Goal: Communication & Community: Answer question/provide support

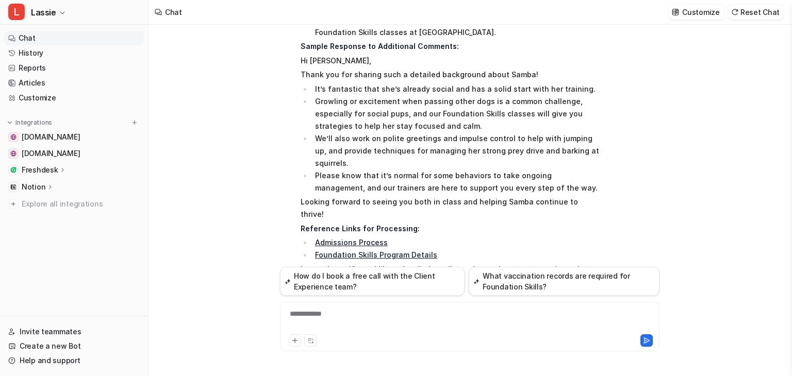
scroll to position [676, 0]
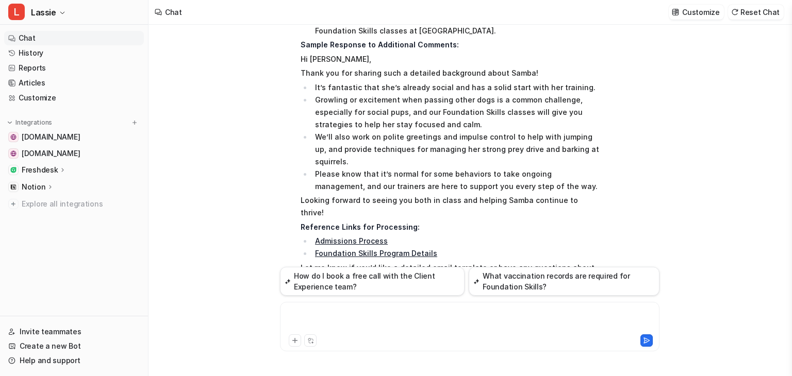
click at [312, 320] on div at bounding box center [470, 321] width 374 height 24
paste div
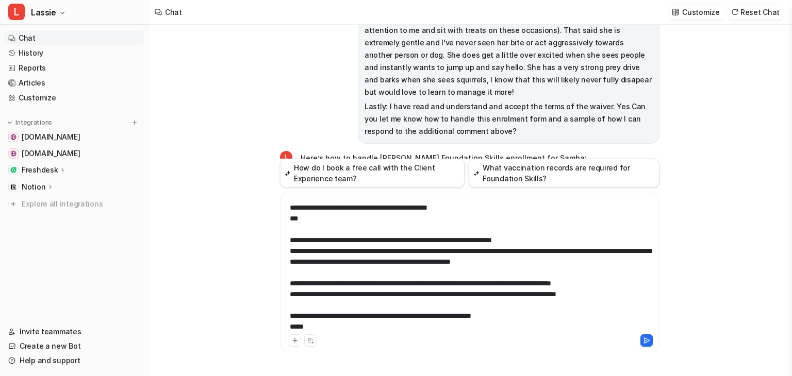
scroll to position [418, 0]
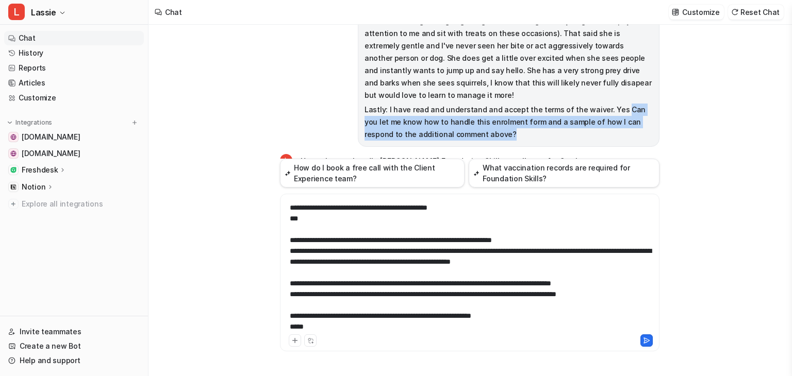
drag, startPoint x: 611, startPoint y: 96, endPoint x: 615, endPoint y: 118, distance: 22.6
click at [615, 118] on p "Lastly: I have read and understand and accept the terms of the waiver. Yes Can …" at bounding box center [509, 122] width 288 height 37
copy p "Can you let me know how to handle this enrolment form and a sample of how I can…"
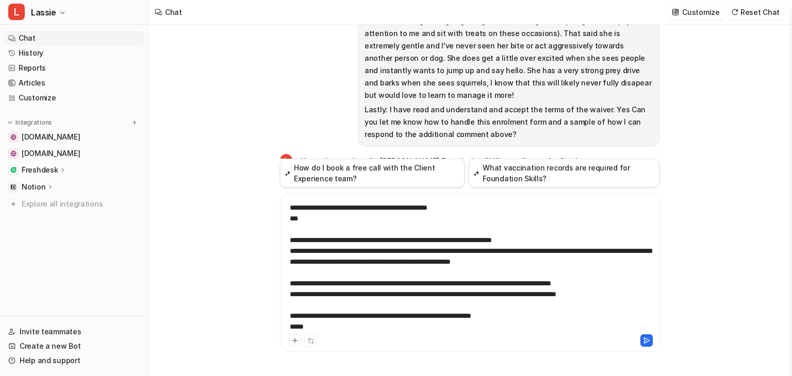
click at [310, 321] on div at bounding box center [470, 267] width 374 height 132
click at [298, 327] on div at bounding box center [470, 267] width 374 height 132
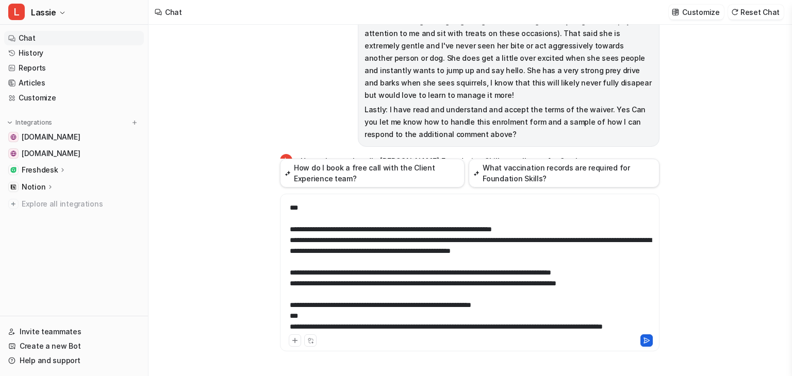
click at [649, 340] on icon at bounding box center [647, 340] width 6 height 5
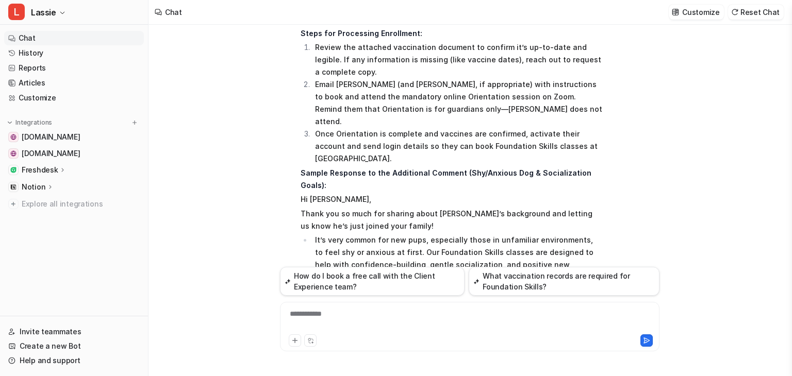
scroll to position [1505, 0]
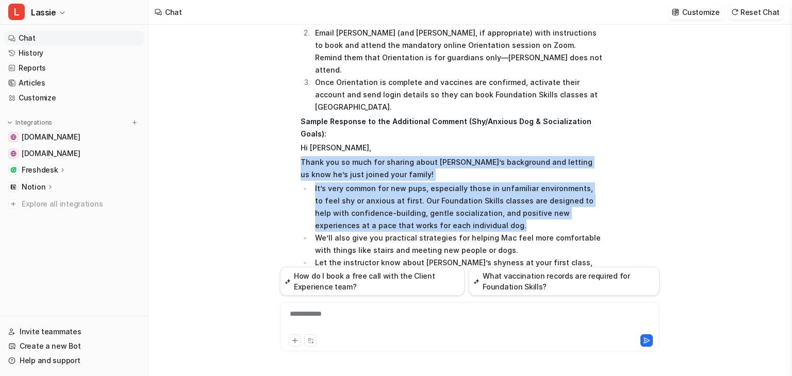
drag, startPoint x: 301, startPoint y: 86, endPoint x: 456, endPoint y: 146, distance: 166.1
click at [456, 146] on span "Here’s how to handle [PERSON_NAME] Foundation Skills enrollment for Mac: Steps …" at bounding box center [452, 162] width 302 height 405
copy span "Thank you so much for sharing about [PERSON_NAME]’s background and letting us k…"
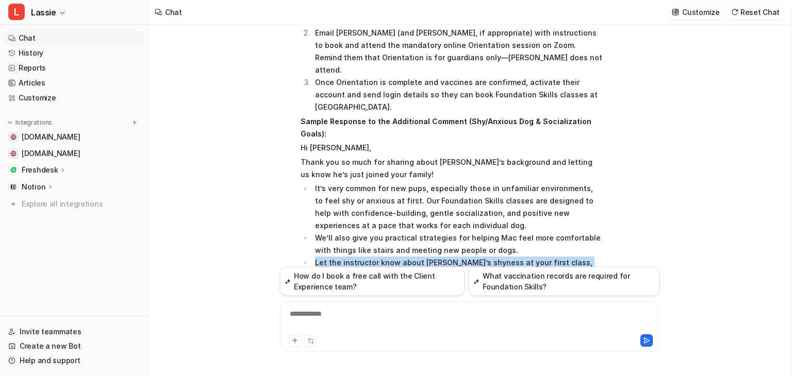
drag, startPoint x: 330, startPoint y: 184, endPoint x: 450, endPoint y: 203, distance: 121.7
click at [450, 257] on li "Let the instructor know about [PERSON_NAME]’s shyness at your first class, so t…" at bounding box center [457, 269] width 290 height 25
copy li "Let the instructor know about [PERSON_NAME]’s shyness at your first class, so t…"
